Goal: Task Accomplishment & Management: Manage account settings

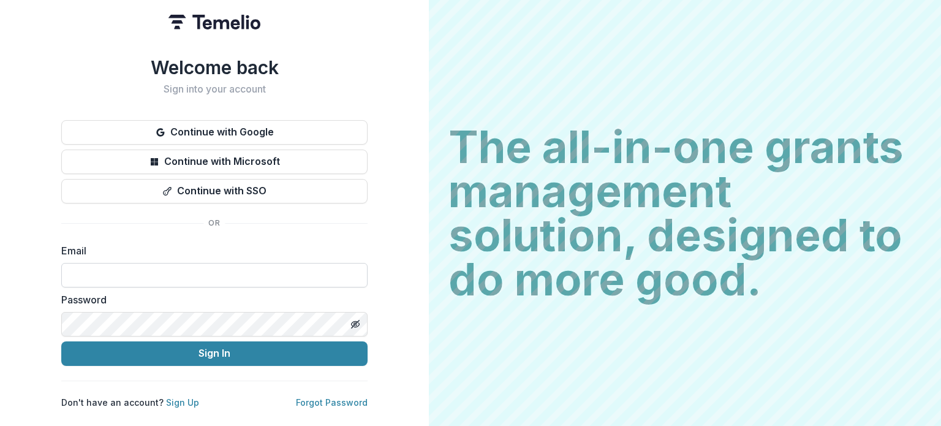
click at [132, 263] on input at bounding box center [214, 275] width 306 height 25
drag, startPoint x: 105, startPoint y: 267, endPoint x: 6, endPoint y: 245, distance: 101.7
click at [6, 245] on div "**********" at bounding box center [214, 213] width 429 height 426
type input "**********"
click at [99, 303] on div "Password" at bounding box center [214, 314] width 306 height 44
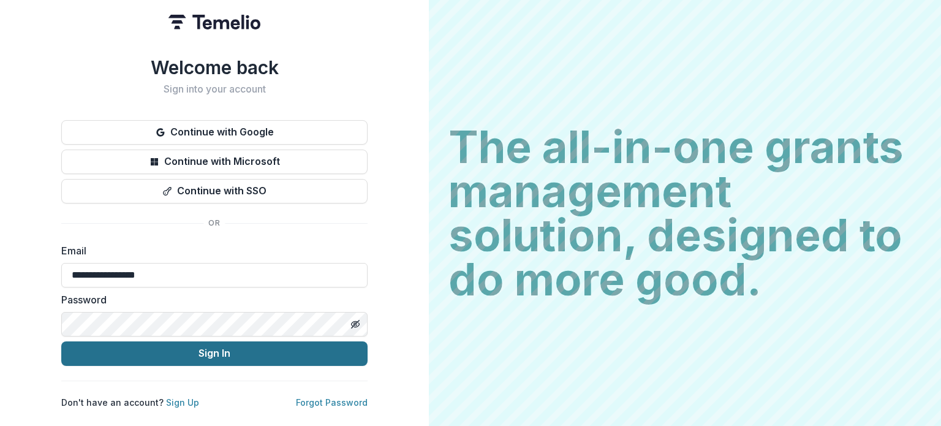
click at [172, 345] on button "Sign In" at bounding box center [214, 353] width 306 height 25
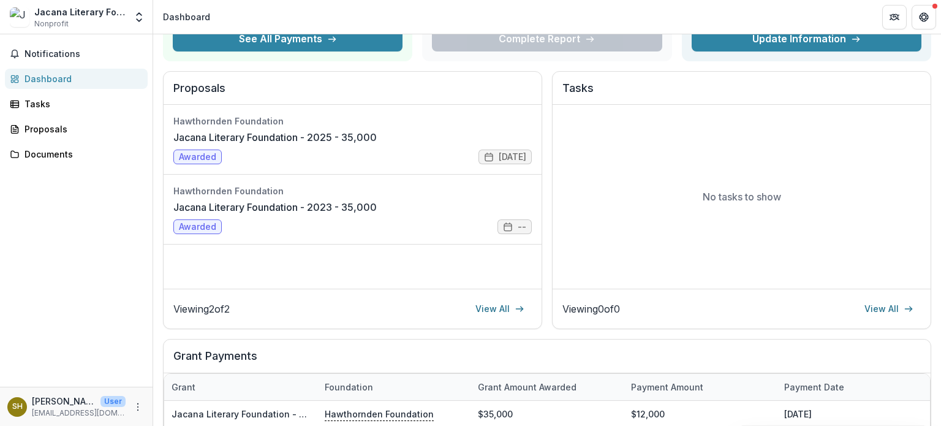
scroll to position [112, 0]
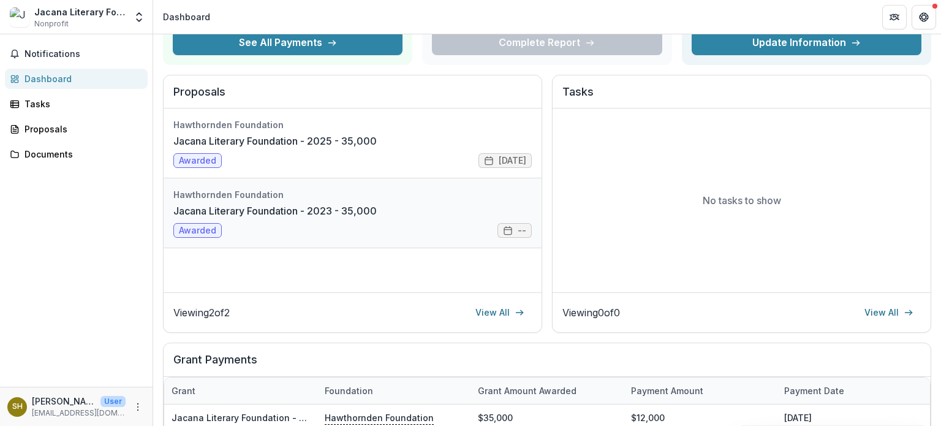
click at [377, 218] on link "Jacana Literary Foundation - 2023 - 35,000" at bounding box center [274, 210] width 203 height 15
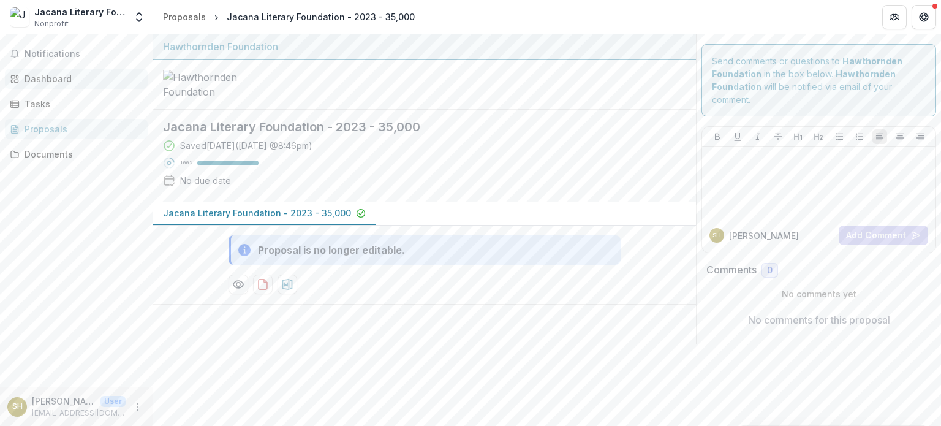
click at [59, 77] on div "Dashboard" at bounding box center [81, 78] width 113 height 13
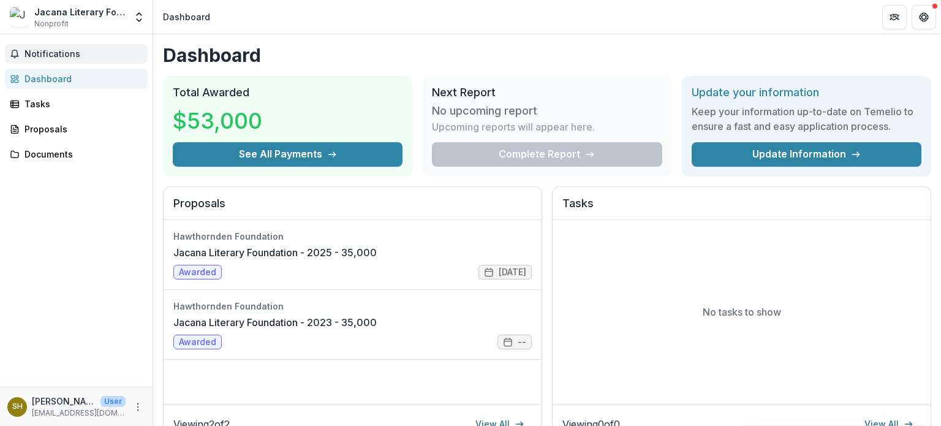
click at [40, 53] on span "Notifications" at bounding box center [84, 54] width 118 height 10
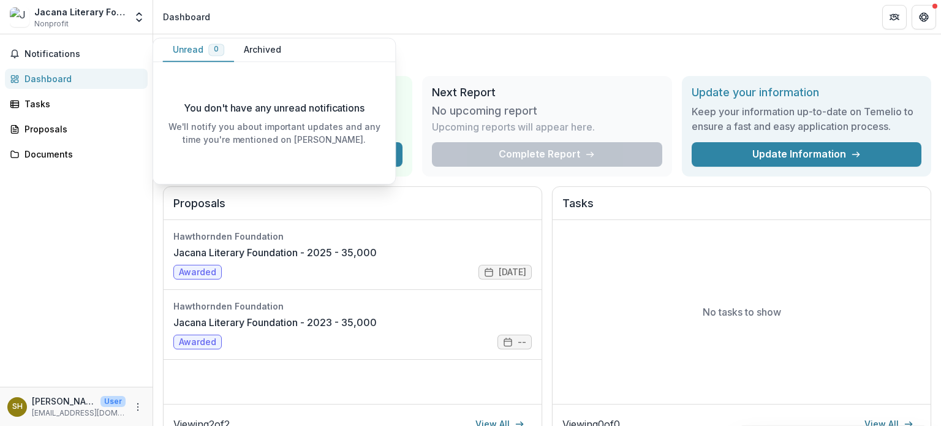
click at [561, 150] on div "Complete Report" at bounding box center [547, 154] width 230 height 25
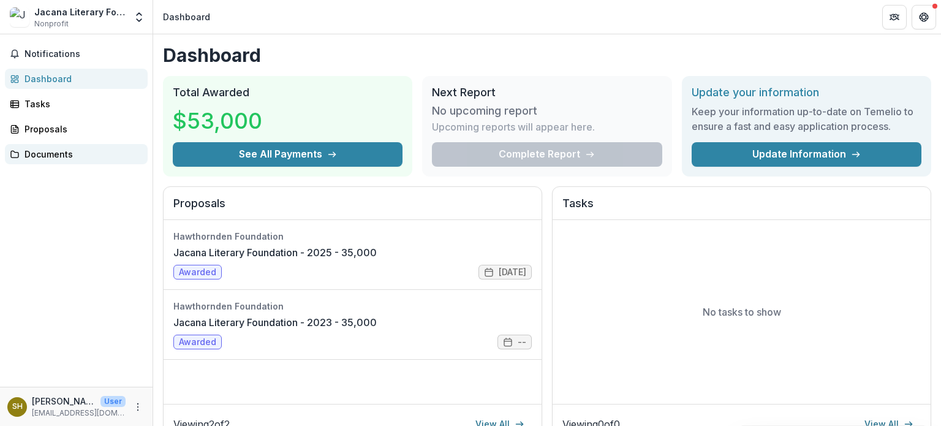
click at [55, 156] on div "Documents" at bounding box center [81, 154] width 113 height 13
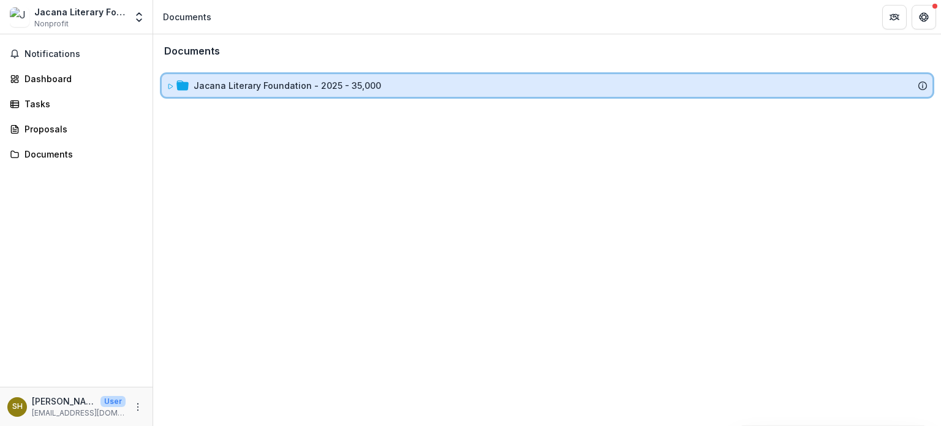
click at [172, 88] on icon at bounding box center [170, 86] width 7 height 7
